Goal: Check status: Check status

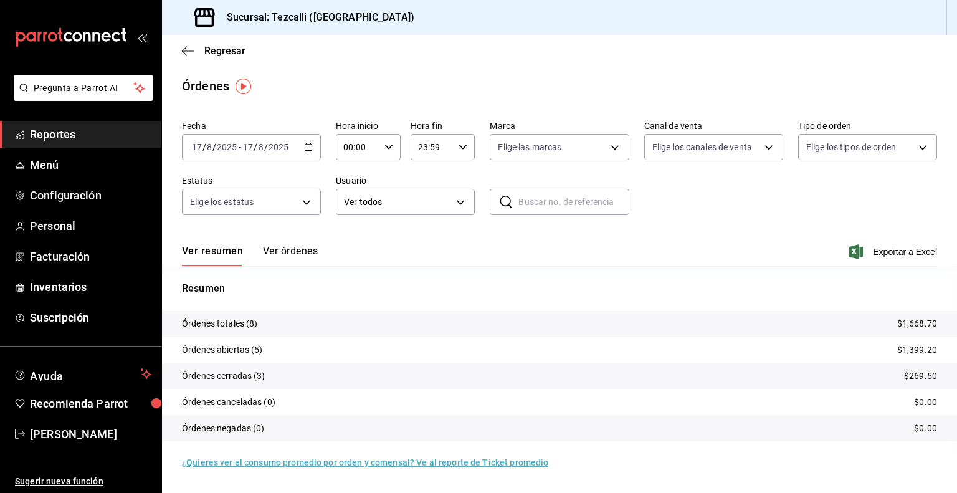
click at [291, 259] on button "Ver órdenes" at bounding box center [290, 255] width 55 height 21
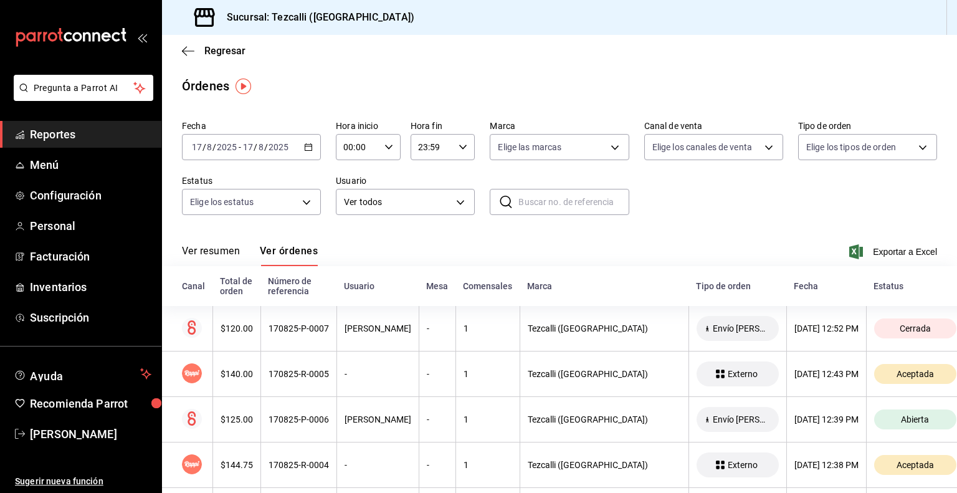
click at [236, 251] on button "Ver resumen" at bounding box center [211, 255] width 58 height 21
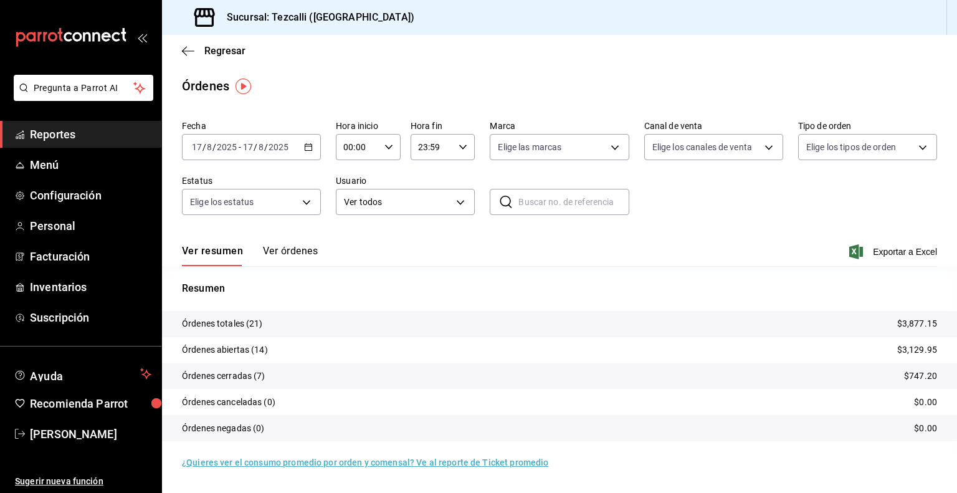
click at [237, 140] on div "[DATE] [DATE] - [DATE] [DATE]" at bounding box center [251, 147] width 139 height 26
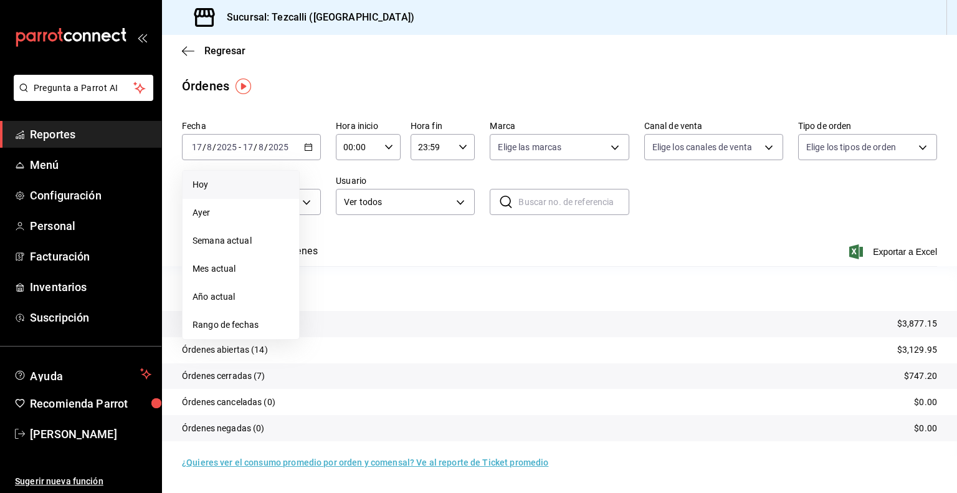
click at [221, 183] on span "Hoy" at bounding box center [241, 184] width 97 height 13
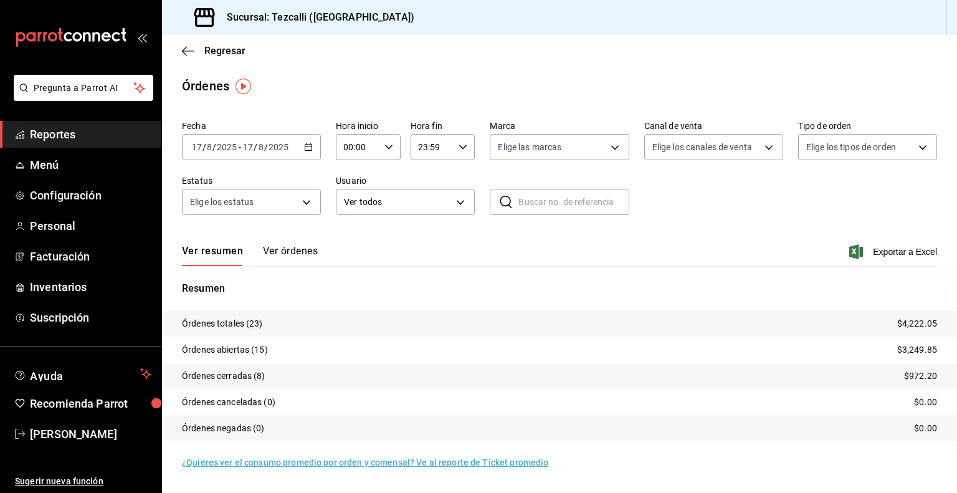
click at [305, 253] on button "Ver órdenes" at bounding box center [290, 255] width 55 height 21
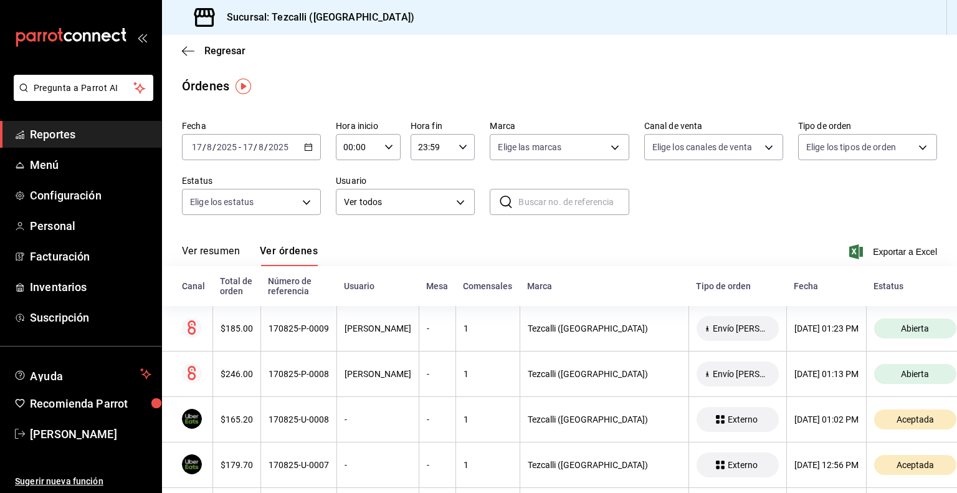
click at [213, 249] on button "Ver resumen" at bounding box center [211, 255] width 58 height 21
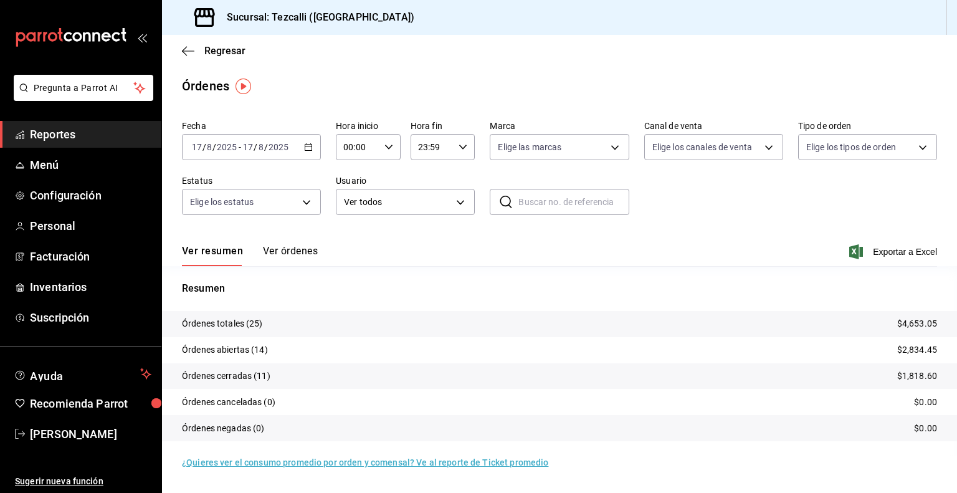
click at [274, 254] on button "Ver órdenes" at bounding box center [290, 255] width 55 height 21
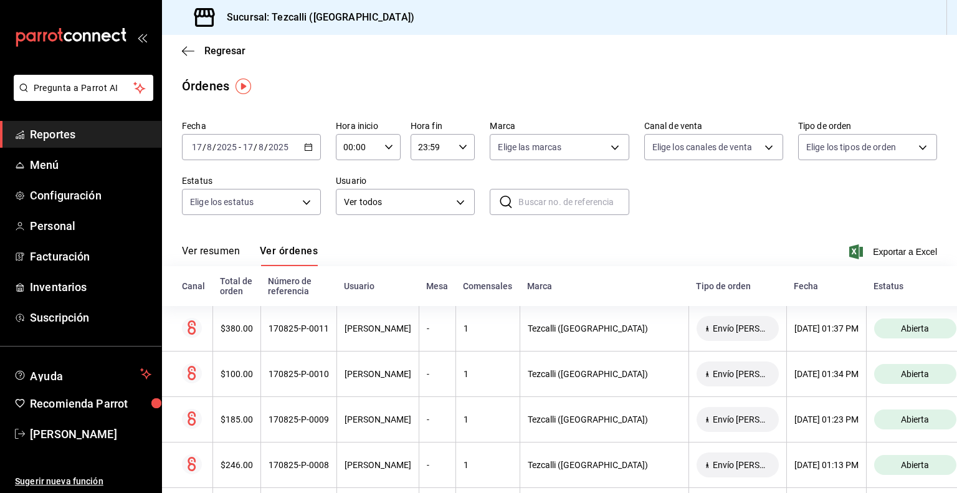
click at [212, 251] on button "Ver resumen" at bounding box center [211, 255] width 58 height 21
